Goal: Register for event/course

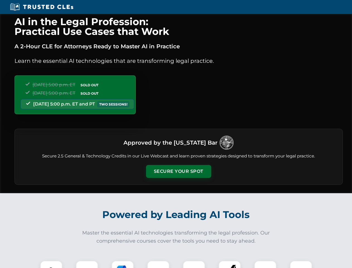
click at [179, 171] on button "Secure Your Spot" at bounding box center [178, 171] width 65 height 13
click at [51, 264] on img at bounding box center [51, 272] width 16 height 16
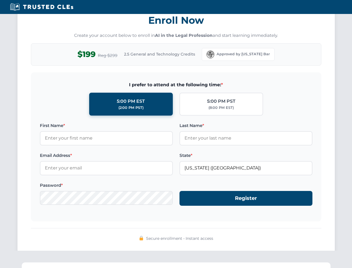
scroll to position [548, 0]
